Goal: Find specific page/section: Find specific page/section

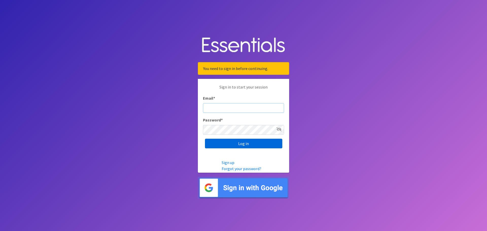
type input "[DOMAIN_NAME][EMAIL_ADDRESS][DOMAIN_NAME]"
click at [262, 142] on input "Log in" at bounding box center [243, 144] width 77 height 10
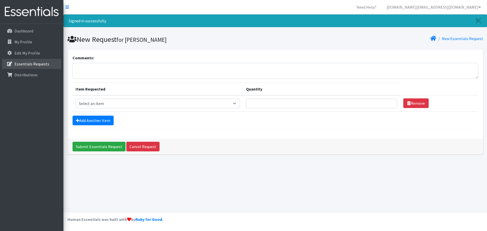
click at [28, 62] on p "Essentials Requests" at bounding box center [31, 63] width 35 height 5
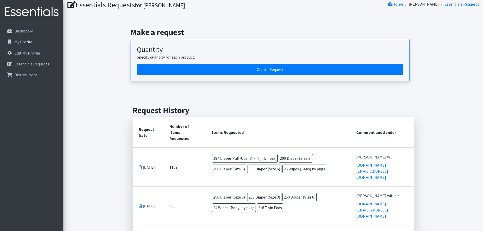
scroll to position [51, 0]
